Goal: Task Accomplishment & Management: Manage account settings

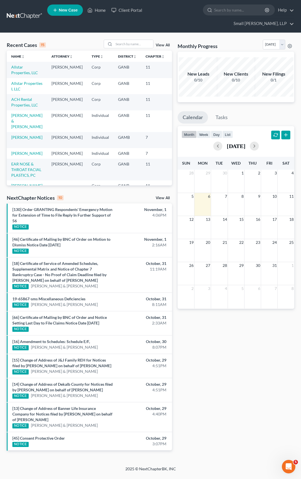
click at [21, 11] on link at bounding box center [25, 16] width 36 height 10
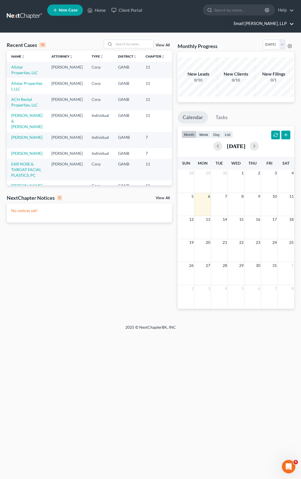
click at [270, 19] on link "Small [PERSON_NAME], LLP" at bounding box center [261, 24] width 63 height 10
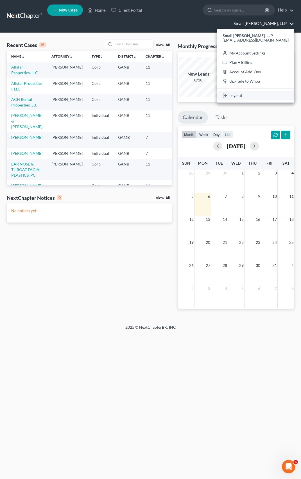
click at [248, 91] on link "Log out" at bounding box center [255, 96] width 77 height 10
